Goal: Entertainment & Leisure: Consume media (video, audio)

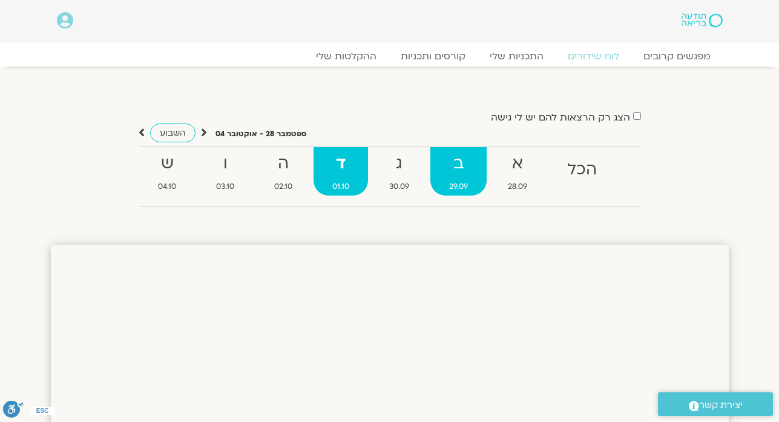
click at [456, 174] on strong "ב" at bounding box center [458, 163] width 56 height 27
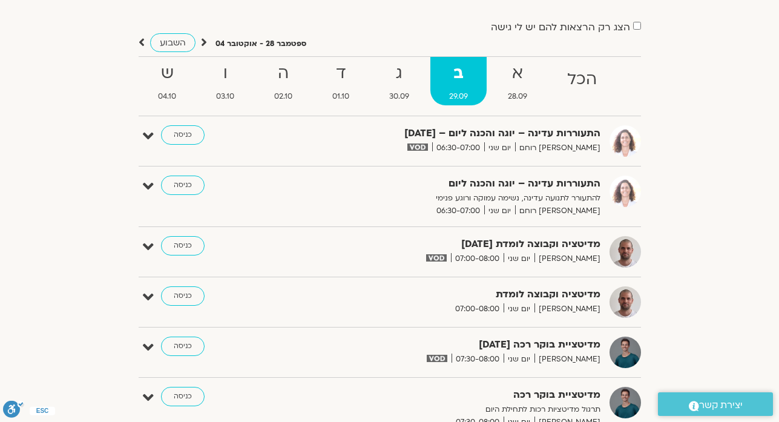
scroll to position [73, 0]
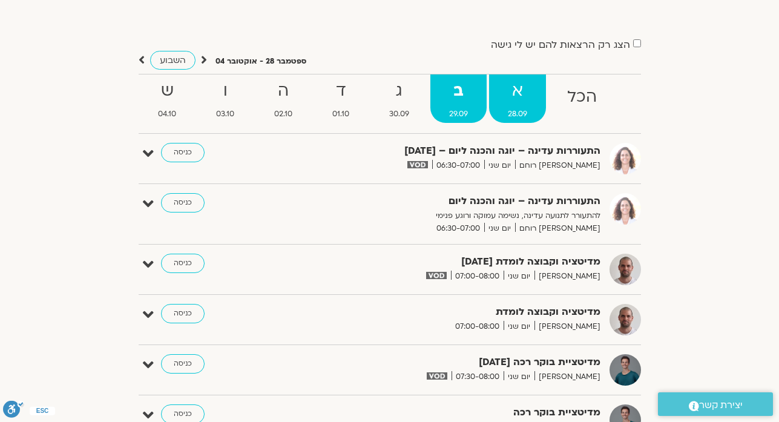
click at [512, 94] on strong "א" at bounding box center [517, 90] width 57 height 27
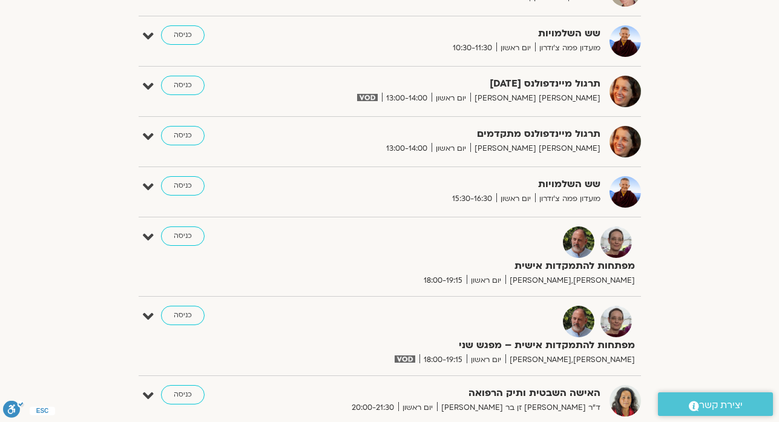
scroll to position [774, 0]
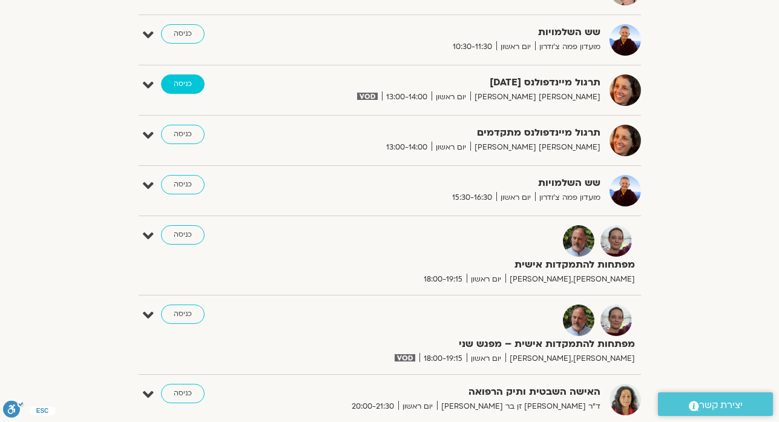
click at [183, 82] on link "כניסה" at bounding box center [183, 83] width 44 height 19
